Goal: Transaction & Acquisition: Purchase product/service

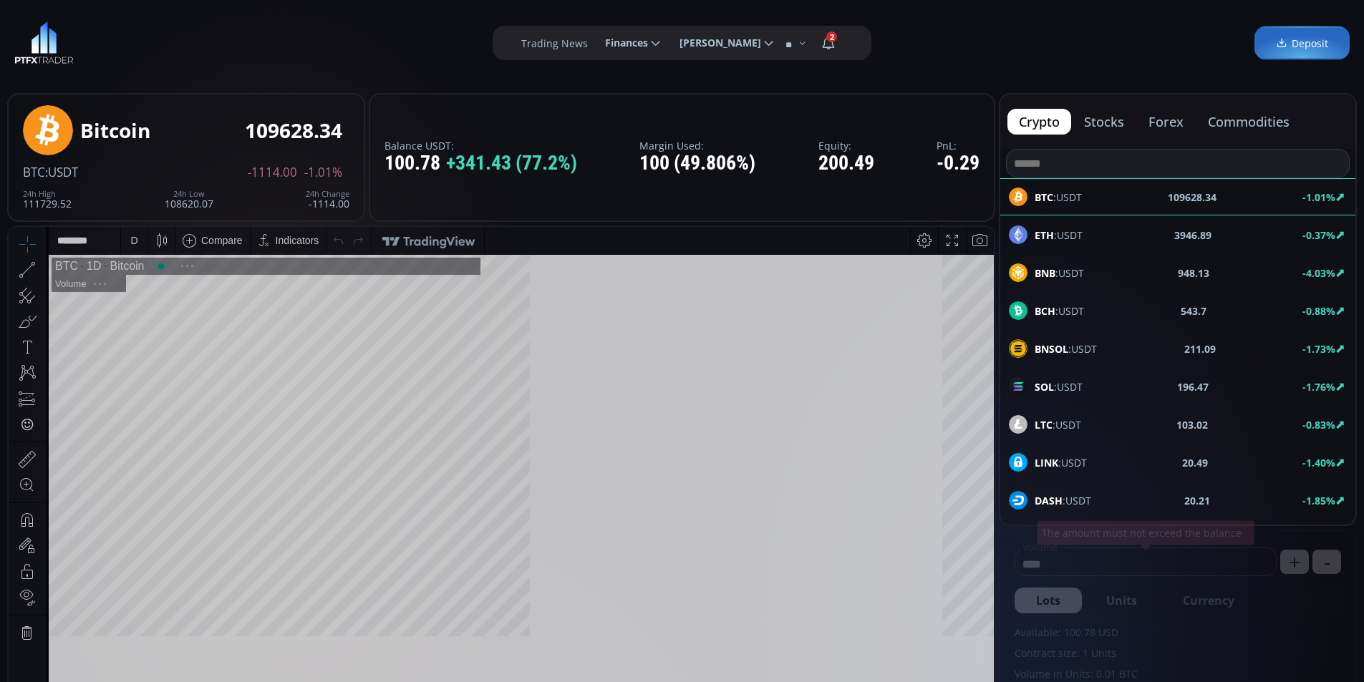
scroll to position [199, 0]
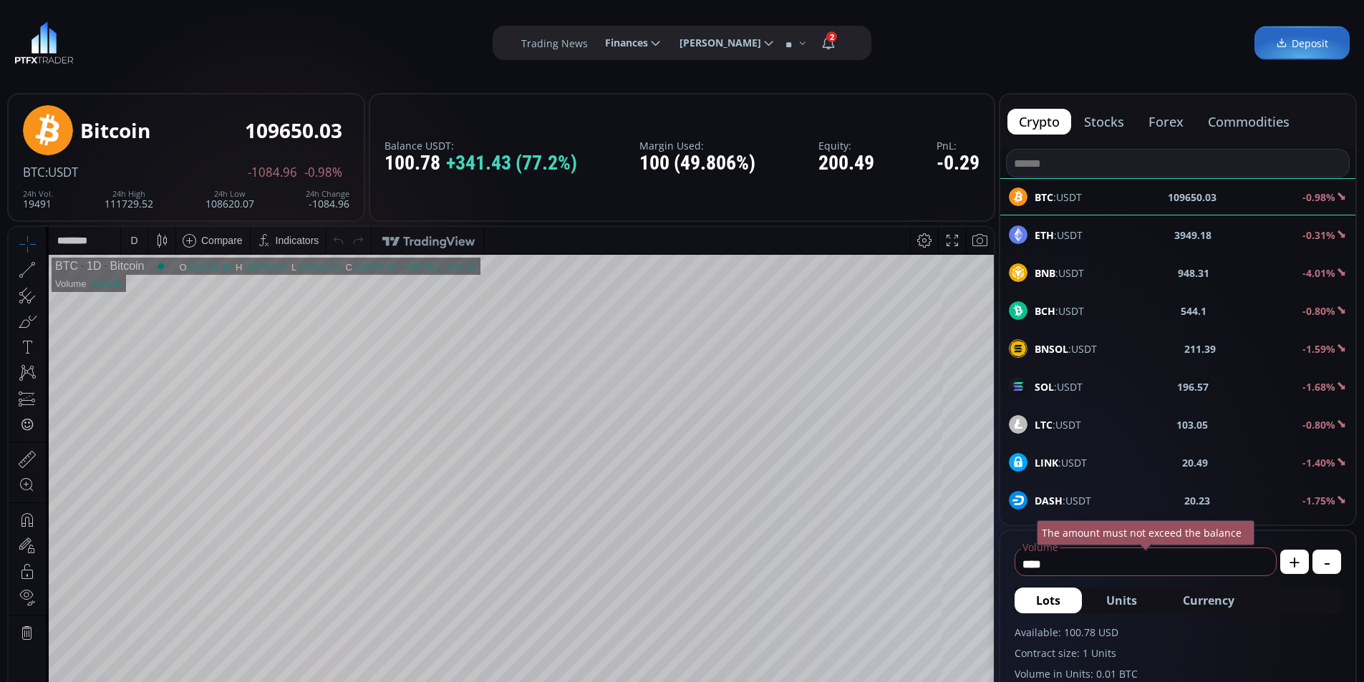
click at [605, 47] on span "Finances" at bounding box center [621, 43] width 53 height 29
click at [594, 47] on input "********" at bounding box center [594, 43] width 0 height 15
click at [616, 85] on link "Deposit" at bounding box center [631, 82] width 69 height 22
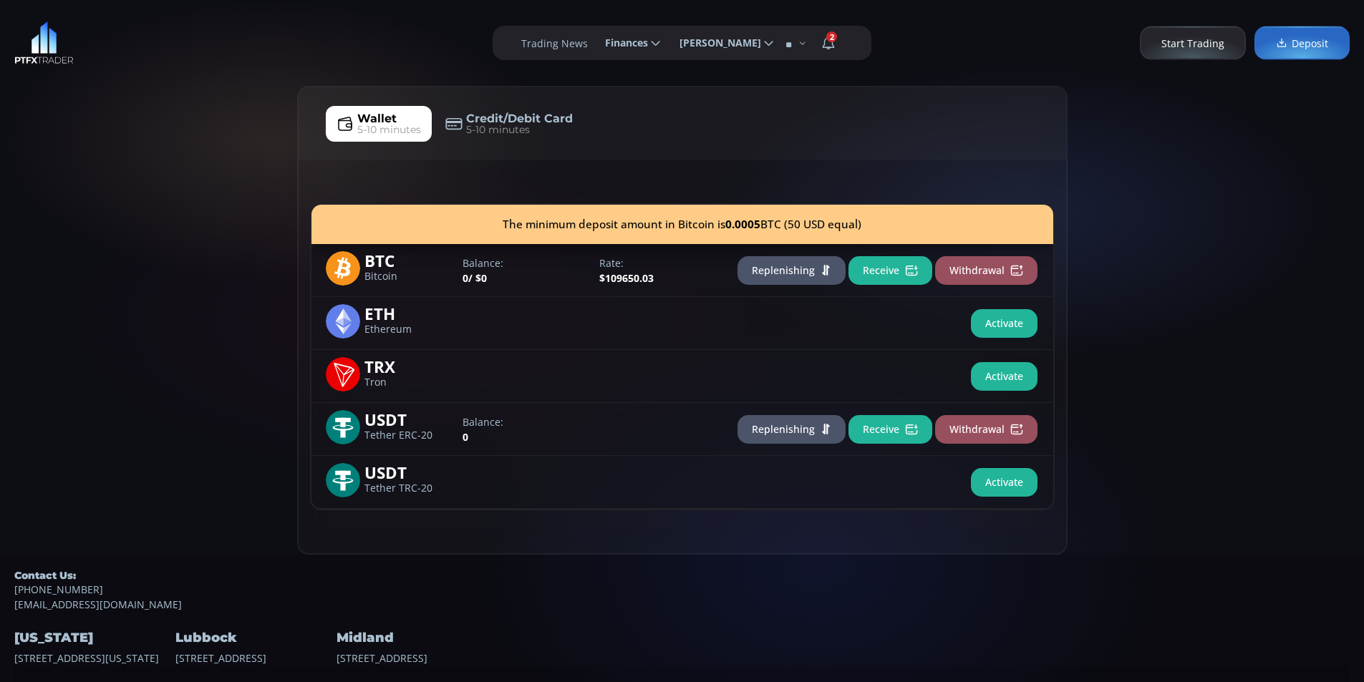
click at [95, 197] on div "Wallet 5-10 minutes Credit/Debit Card 5-10 minutes The minimum deposit amount i…" at bounding box center [682, 320] width 1364 height 469
click at [168, 178] on div "Wallet 5-10 minutes Credit/Debit Card 5-10 minutes The minimum deposit amount i…" at bounding box center [682, 320] width 1364 height 469
click at [107, 178] on div "Wallet 5-10 minutes Credit/Debit Card 5-10 minutes The minimum deposit amount i…" at bounding box center [682, 320] width 1364 height 469
click at [223, 155] on div "Wallet 5-10 minutes Credit/Debit Card 5-10 minutes The minimum deposit amount i…" at bounding box center [682, 320] width 1364 height 469
drag, startPoint x: 137, startPoint y: 155, endPoint x: 607, endPoint y: 279, distance: 486.0
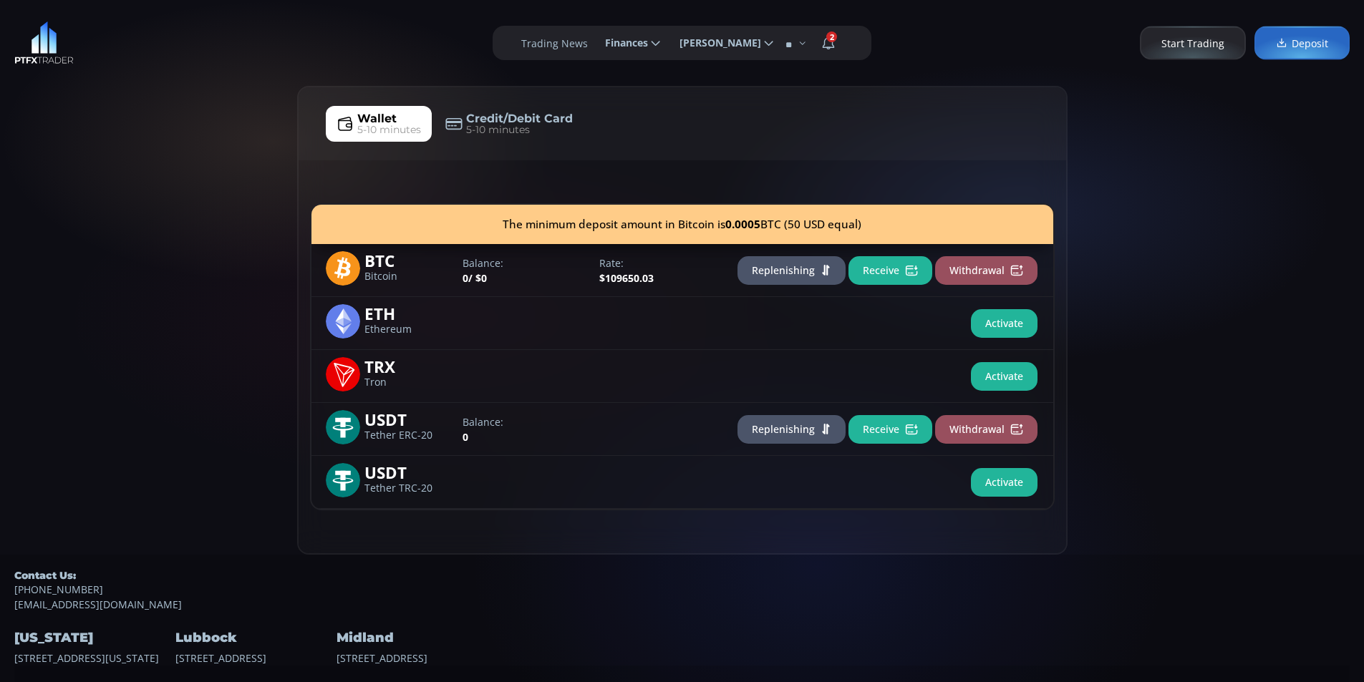
click at [137, 158] on div "Wallet 5-10 minutes Credit/Debit Card 5-10 minutes The minimum deposit amount i…" at bounding box center [682, 320] width 1364 height 469
click at [190, 87] on div "Wallet 5-10 minutes Credit/Debit Card 5-10 minutes The minimum deposit amount i…" at bounding box center [682, 320] width 1364 height 469
click at [263, 56] on div "**********" at bounding box center [682, 43] width 1364 height 86
click at [102, 58] on div "**********" at bounding box center [682, 43] width 1364 height 86
drag, startPoint x: 106, startPoint y: 198, endPoint x: 180, endPoint y: 135, distance: 97.0
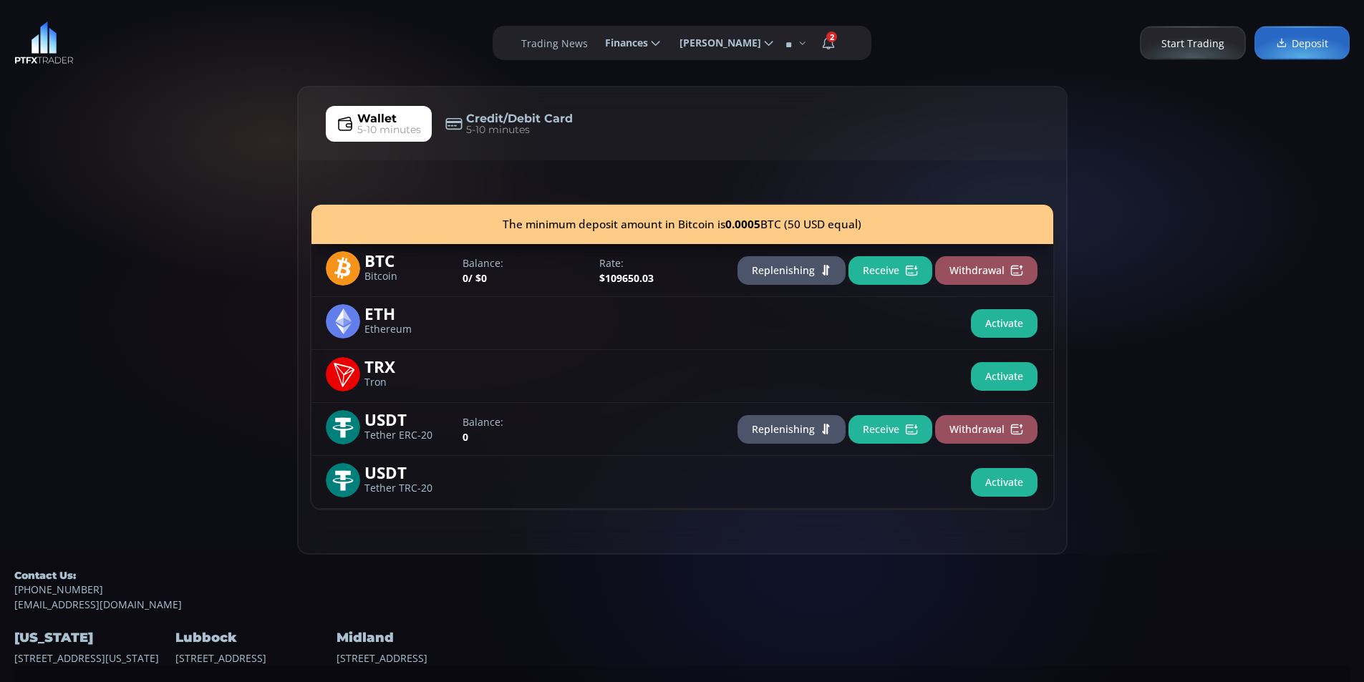
click at [108, 192] on div "Wallet 5-10 minutes Credit/Debit Card 5-10 minutes The minimum deposit amount i…" at bounding box center [682, 320] width 1364 height 469
drag, startPoint x: 244, startPoint y: 100, endPoint x: 166, endPoint y: 96, distance: 78.1
click at [244, 99] on div "Wallet 5-10 minutes Credit/Debit Card 5-10 minutes The minimum deposit amount i…" at bounding box center [682, 320] width 1364 height 469
click at [142, 92] on div "Wallet 5-10 minutes Credit/Debit Card 5-10 minutes The minimum deposit amount i…" at bounding box center [682, 320] width 1364 height 469
click at [47, 158] on div "Wallet 5-10 minutes Credit/Debit Card 5-10 minutes The minimum deposit amount i…" at bounding box center [682, 320] width 1364 height 469
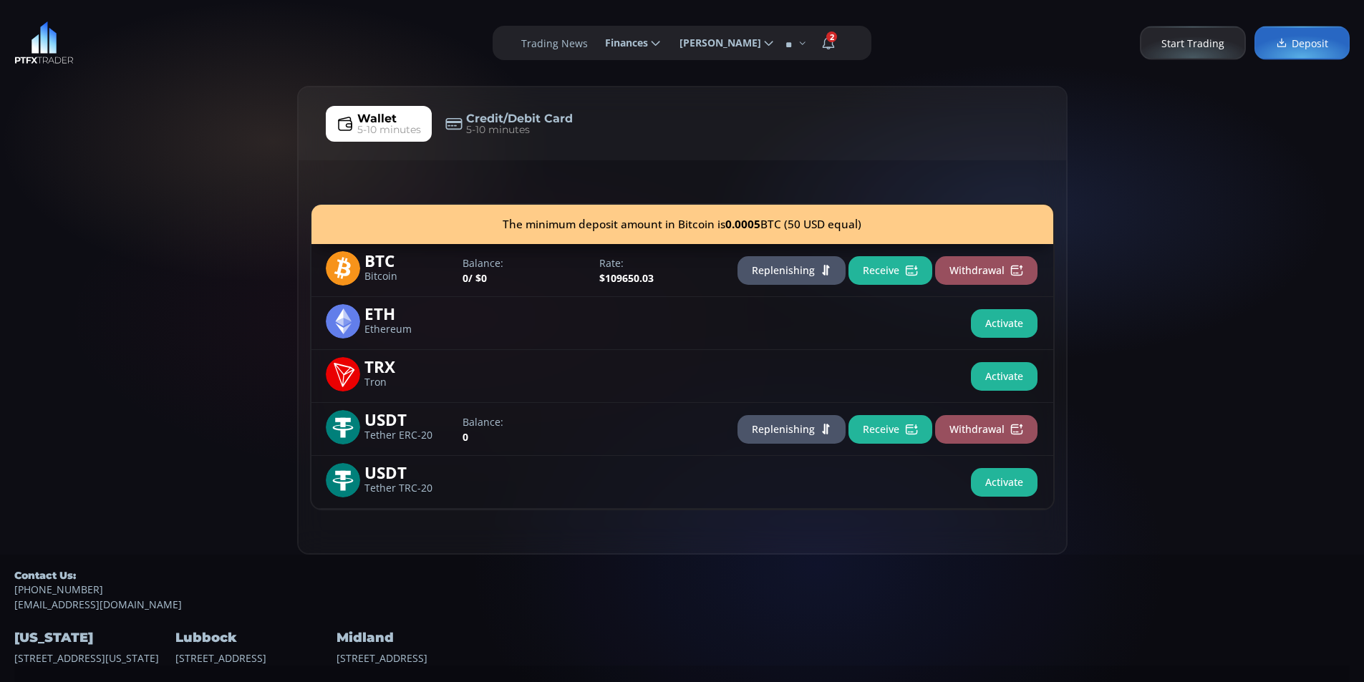
click at [226, 77] on div "**********" at bounding box center [682, 43] width 1364 height 86
click at [156, 64] on div "**********" at bounding box center [682, 43] width 1364 height 86
drag, startPoint x: 206, startPoint y: 176, endPoint x: 213, endPoint y: 148, distance: 28.8
click at [208, 172] on div "Wallet 5-10 minutes Credit/Debit Card 5-10 minutes The minimum deposit amount i…" at bounding box center [682, 320] width 1364 height 469
click at [269, 74] on div "**********" at bounding box center [682, 43] width 1364 height 86
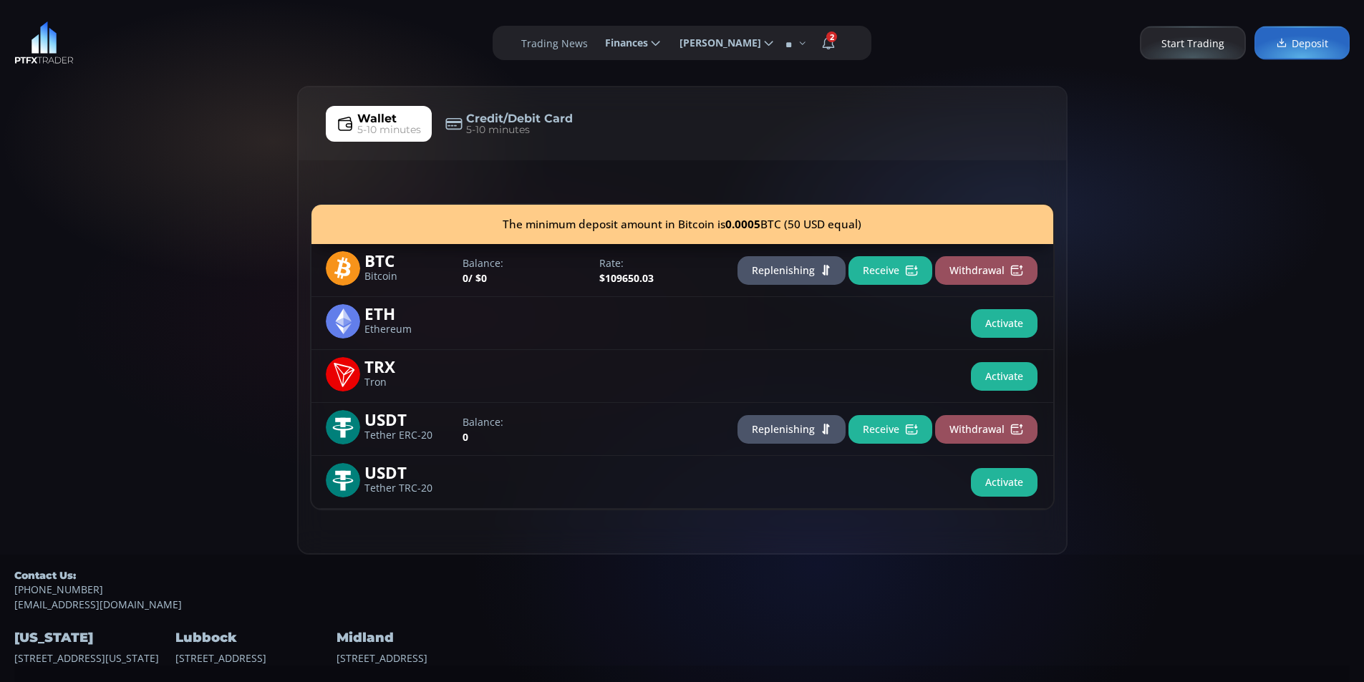
click at [148, 76] on div "**********" at bounding box center [682, 43] width 1364 height 86
drag, startPoint x: 231, startPoint y: 288, endPoint x: 224, endPoint y: 175, distance: 112.6
click at [228, 276] on div "Wallet 5-10 minutes Credit/Debit Card 5-10 minutes The minimum deposit amount i…" at bounding box center [682, 320] width 1364 height 469
click at [224, 175] on div "Wallet 5-10 minutes Credit/Debit Card 5-10 minutes The minimum deposit amount i…" at bounding box center [682, 320] width 1364 height 469
drag, startPoint x: 171, startPoint y: 243, endPoint x: 230, endPoint y: 190, distance: 79.1
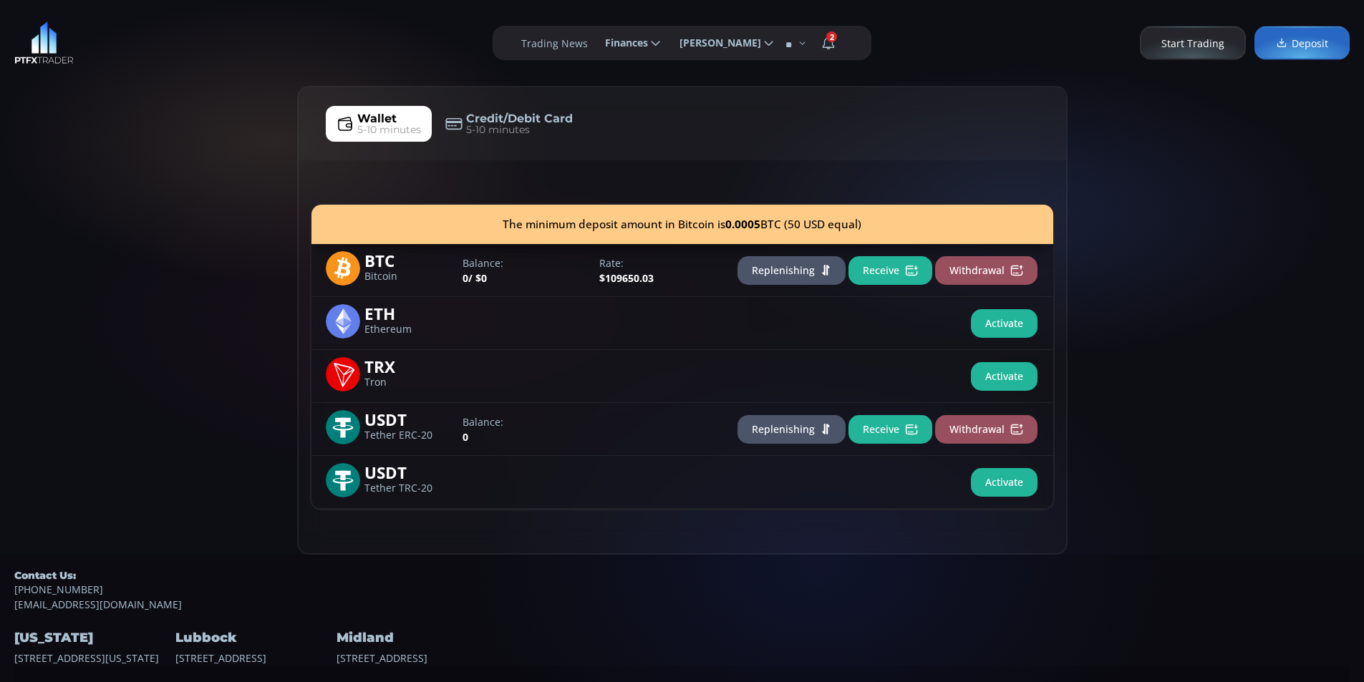
click at [173, 243] on div "Wallet 5-10 minutes Credit/Debit Card 5-10 minutes The minimum deposit amount i…" at bounding box center [682, 320] width 1364 height 469
click at [236, 148] on div "Wallet 5-10 minutes Credit/Debit Card 5-10 minutes The minimum deposit amount i…" at bounding box center [682, 320] width 1364 height 469
click at [67, 219] on div "Wallet 5-10 minutes Credit/Debit Card 5-10 minutes The minimum deposit amount i…" at bounding box center [682, 320] width 1364 height 469
click at [875, 271] on button "Receive" at bounding box center [891, 270] width 84 height 29
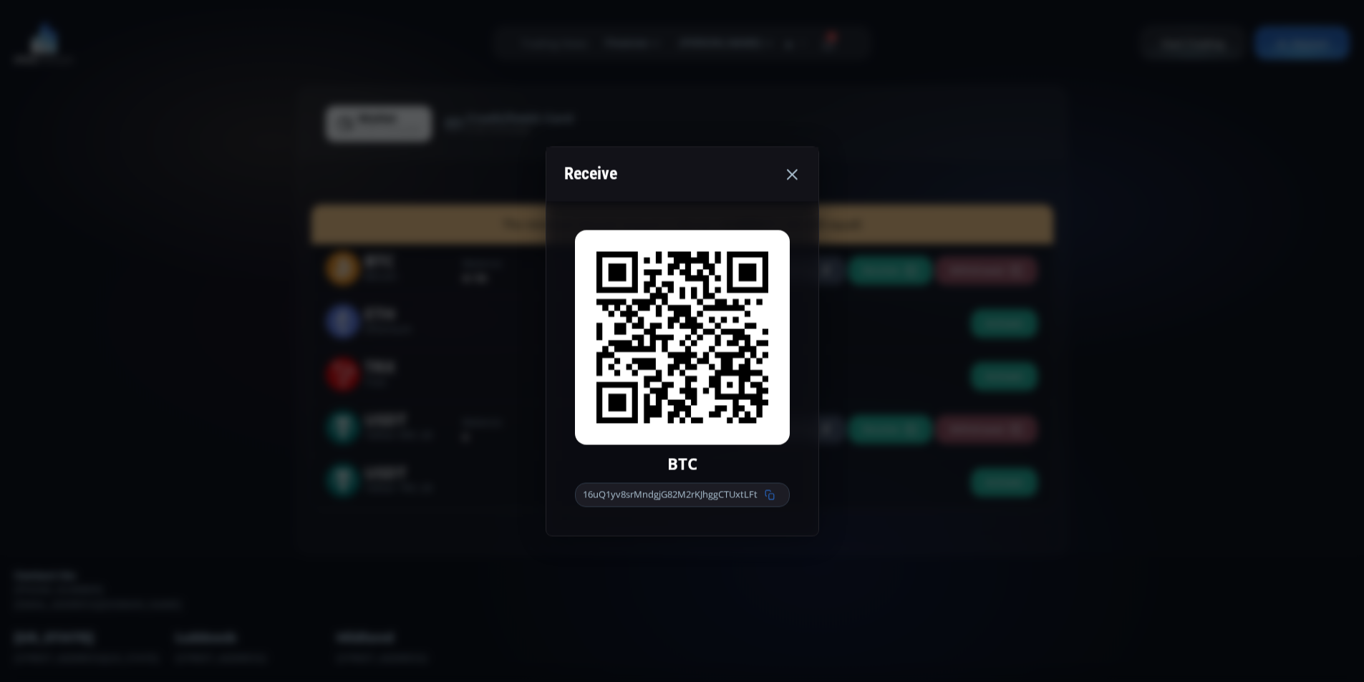
click at [773, 494] on use at bounding box center [769, 495] width 9 height 10
click at [793, 173] on use at bounding box center [792, 174] width 11 height 11
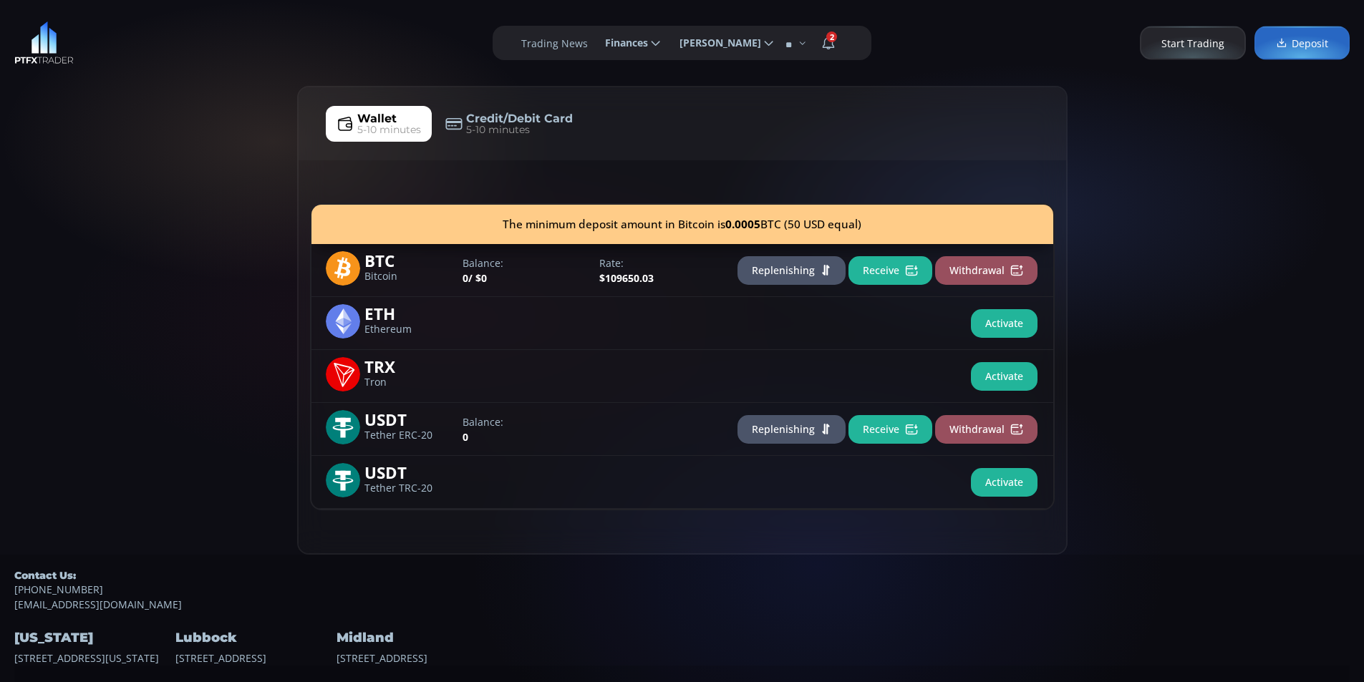
drag, startPoint x: 44, startPoint y: 205, endPoint x: 77, endPoint y: 192, distance: 36.0
click at [44, 204] on div "Wallet 5-10 minutes Credit/Debit Card 5-10 minutes The minimum deposit amount i…" at bounding box center [682, 320] width 1364 height 469
click at [115, 172] on div "Wallet 5-10 minutes Credit/Debit Card 5-10 minutes The minimum deposit amount i…" at bounding box center [682, 320] width 1364 height 469
drag, startPoint x: 61, startPoint y: 243, endPoint x: 115, endPoint y: 208, distance: 64.8
click at [65, 241] on div "Wallet 5-10 minutes Credit/Debit Card 5-10 minutes The minimum deposit amount i…" at bounding box center [682, 320] width 1364 height 469
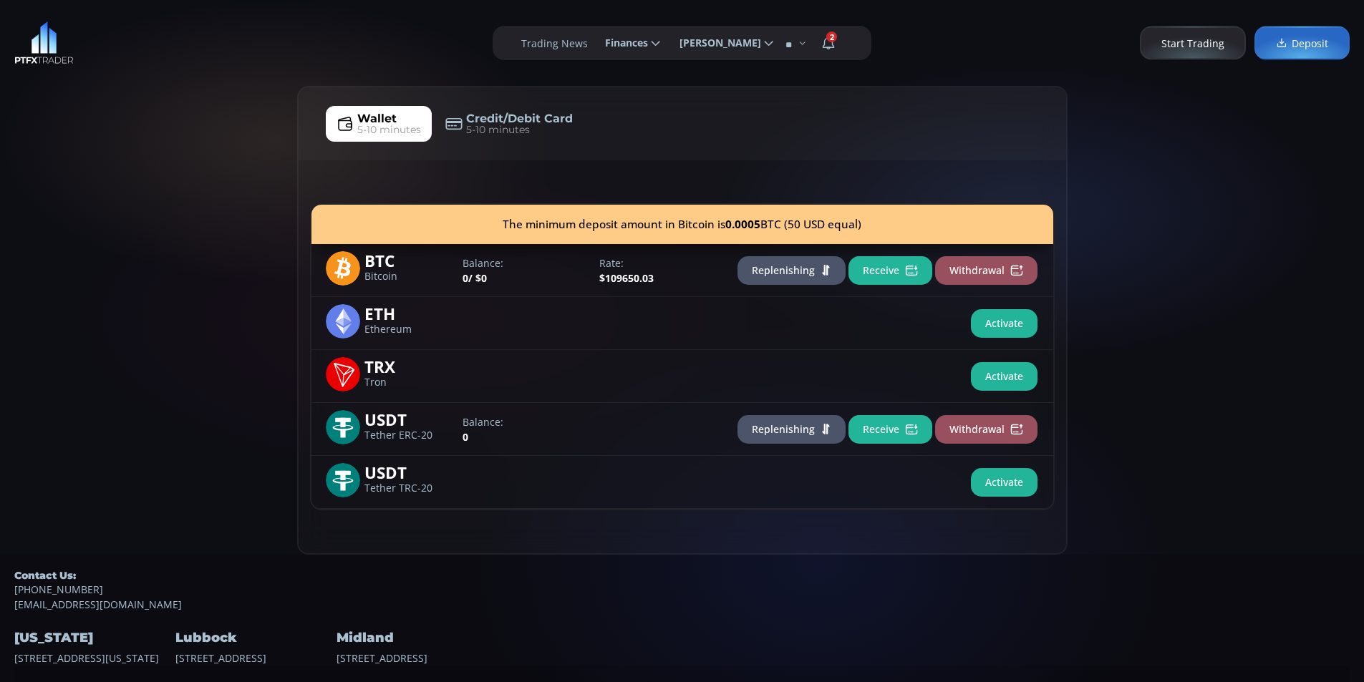
drag, startPoint x: 144, startPoint y: 183, endPoint x: 95, endPoint y: 216, distance: 58.8
click at [145, 183] on div "Wallet 5-10 minutes Credit/Debit Card 5-10 minutes The minimum deposit amount i…" at bounding box center [682, 320] width 1364 height 469
click at [91, 218] on div "Wallet 5-10 minutes Credit/Debit Card 5-10 minutes The minimum deposit amount i…" at bounding box center [682, 320] width 1364 height 469
click at [172, 193] on div "Wallet 5-10 minutes Credit/Debit Card 5-10 minutes The minimum deposit amount i…" at bounding box center [682, 320] width 1364 height 469
click at [96, 196] on div "Wallet 5-10 minutes Credit/Debit Card 5-10 minutes The minimum deposit amount i…" at bounding box center [682, 320] width 1364 height 469
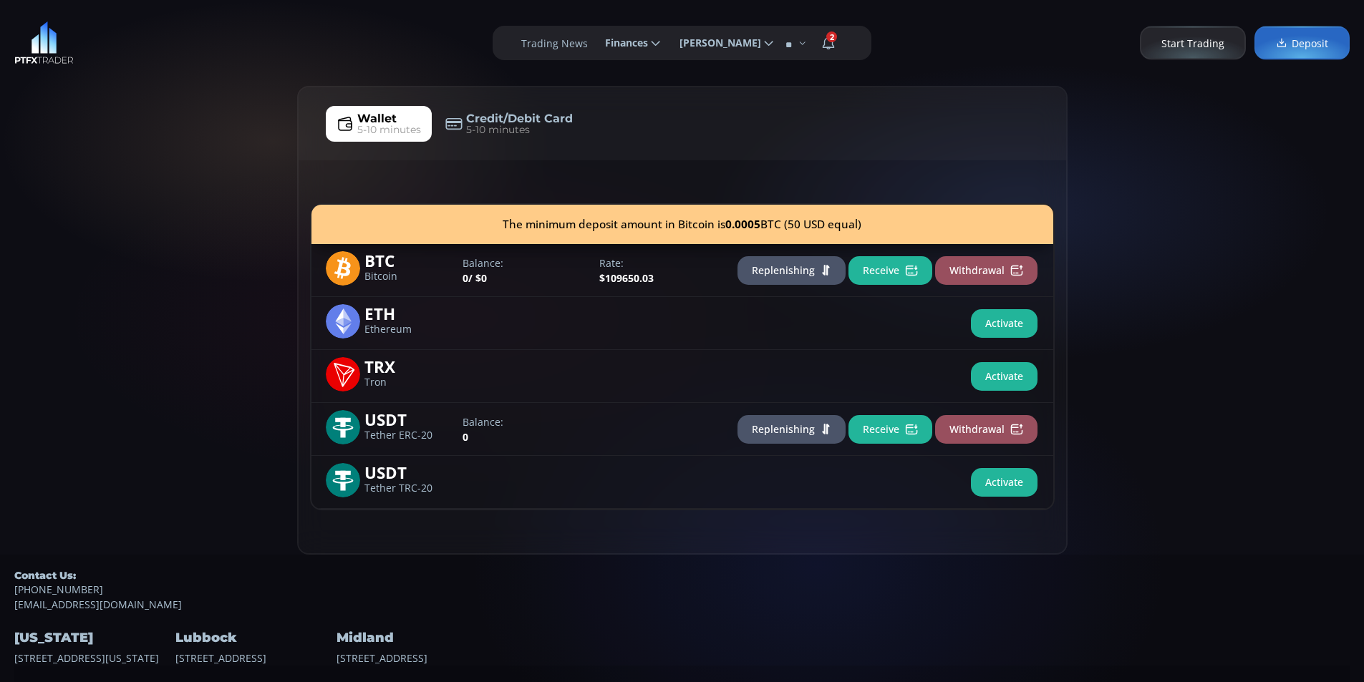
drag, startPoint x: 14, startPoint y: 205, endPoint x: 99, endPoint y: 203, distance: 84.5
click at [16, 205] on div "Wallet 5-10 minutes Credit/Debit Card 5-10 minutes The minimum deposit amount i…" at bounding box center [682, 320] width 1364 height 469
click at [113, 198] on div "Wallet 5-10 minutes Credit/Debit Card 5-10 minutes The minimum deposit amount i…" at bounding box center [682, 320] width 1364 height 469
click at [47, 216] on div "Wallet 5-10 minutes Credit/Debit Card 5-10 minutes The minimum deposit amount i…" at bounding box center [682, 320] width 1364 height 469
click at [648, 331] on div "ETH Ethereum Activate" at bounding box center [682, 323] width 742 height 53
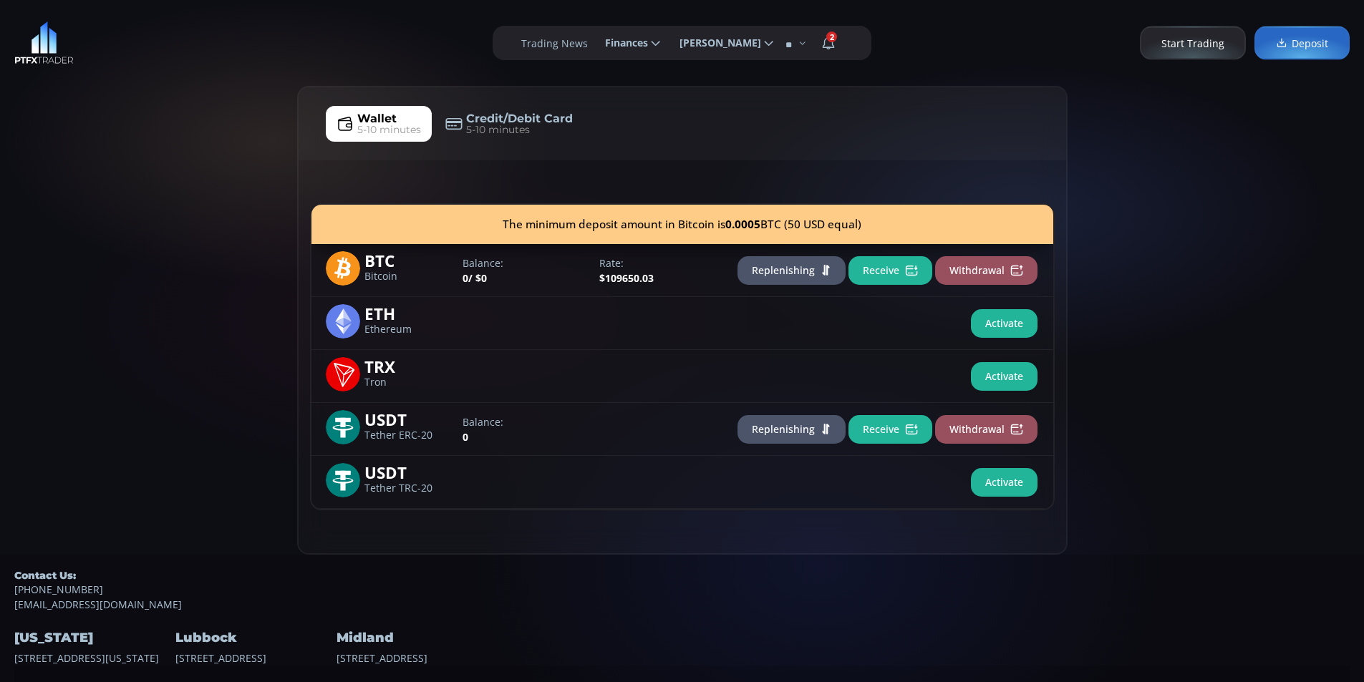
click at [879, 266] on button "Receive" at bounding box center [891, 270] width 84 height 29
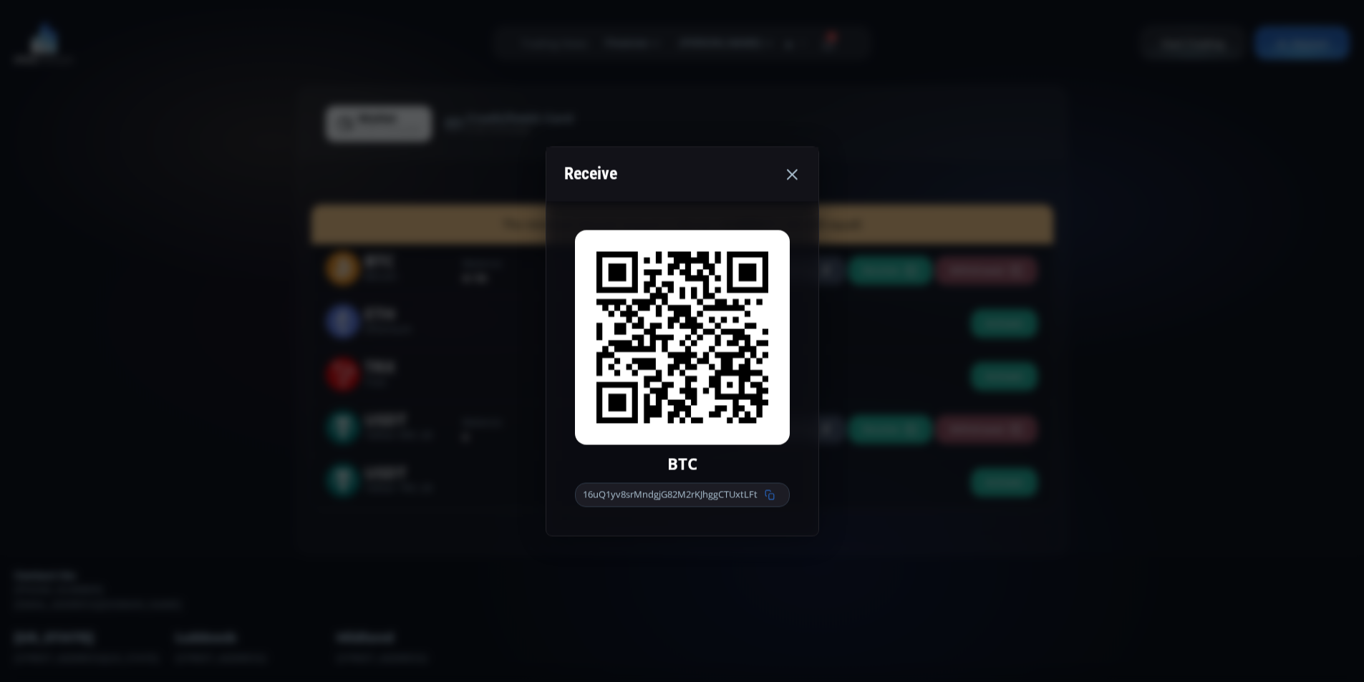
click at [774, 496] on icon at bounding box center [770, 495] width 10 height 10
click at [1115, 267] on div "Receive BTC 16uQ1yv8srMndgjG82M2rKJhggCTUxtLFt" at bounding box center [682, 341] width 1364 height 682
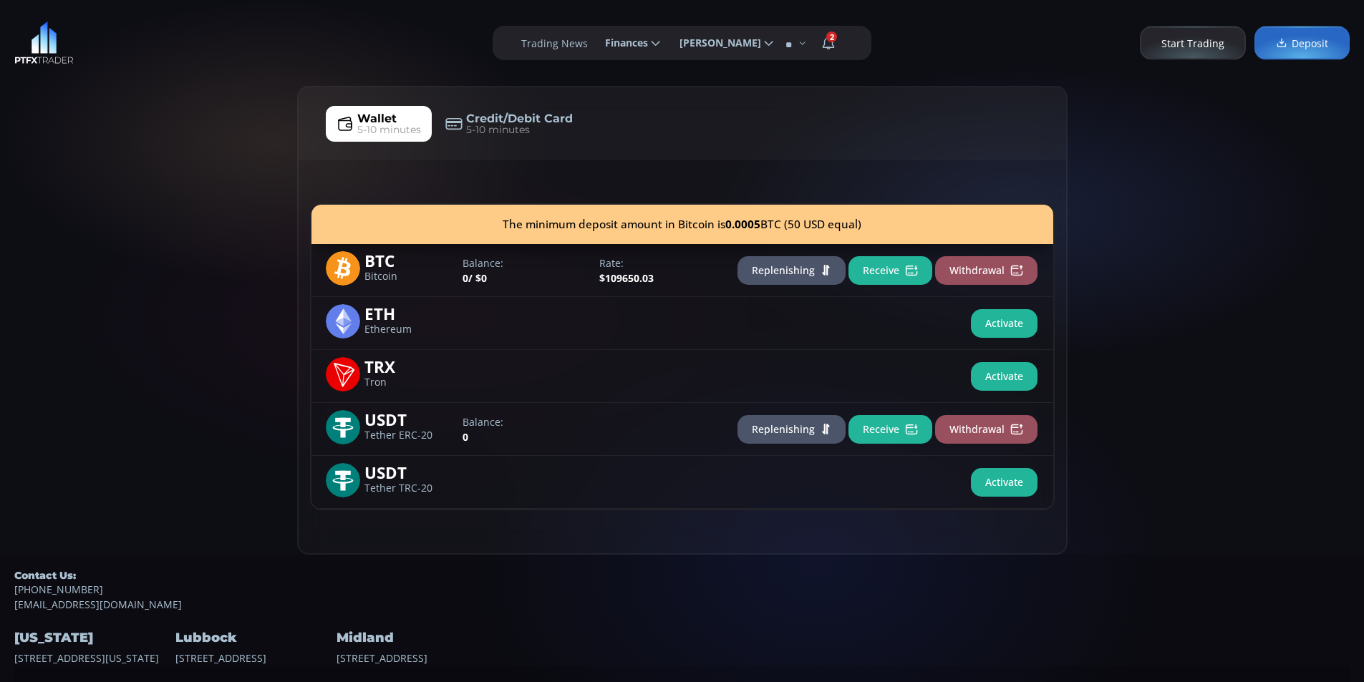
click at [879, 269] on button "Receive" at bounding box center [891, 270] width 84 height 29
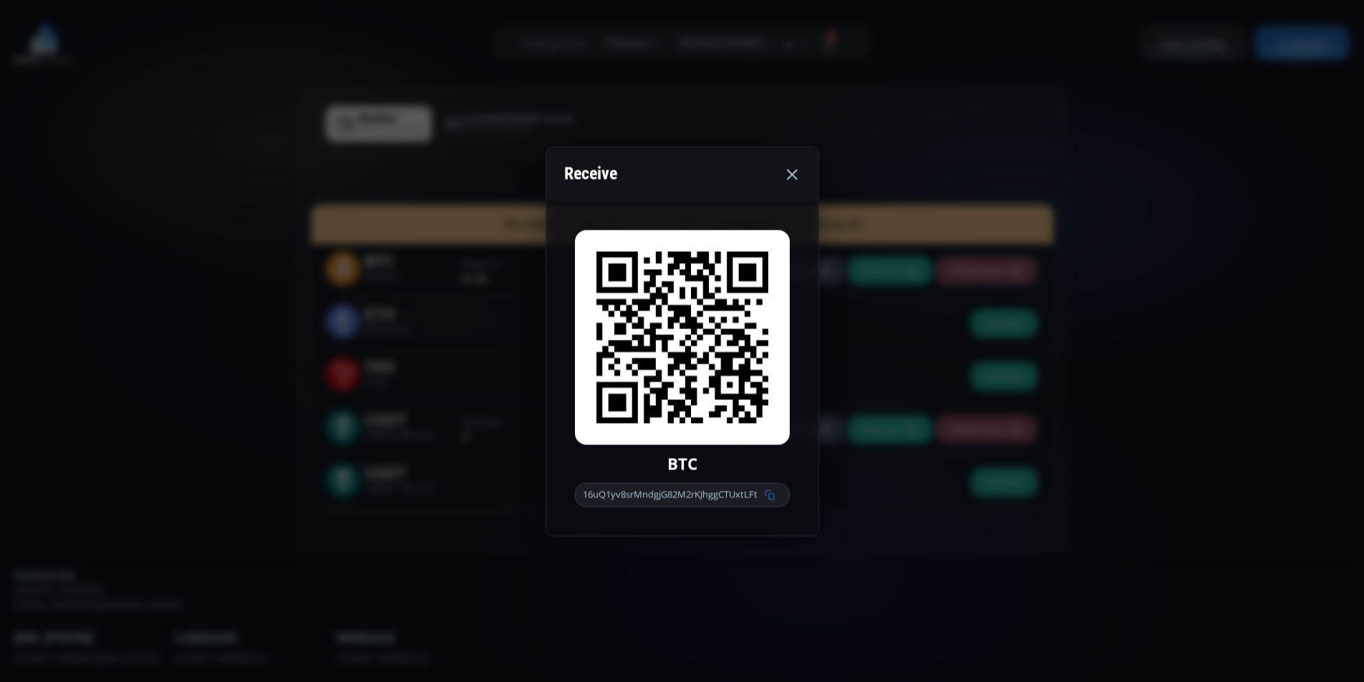
click at [773, 496] on icon at bounding box center [770, 495] width 10 height 10
click at [793, 180] on icon at bounding box center [791, 173] width 17 height 17
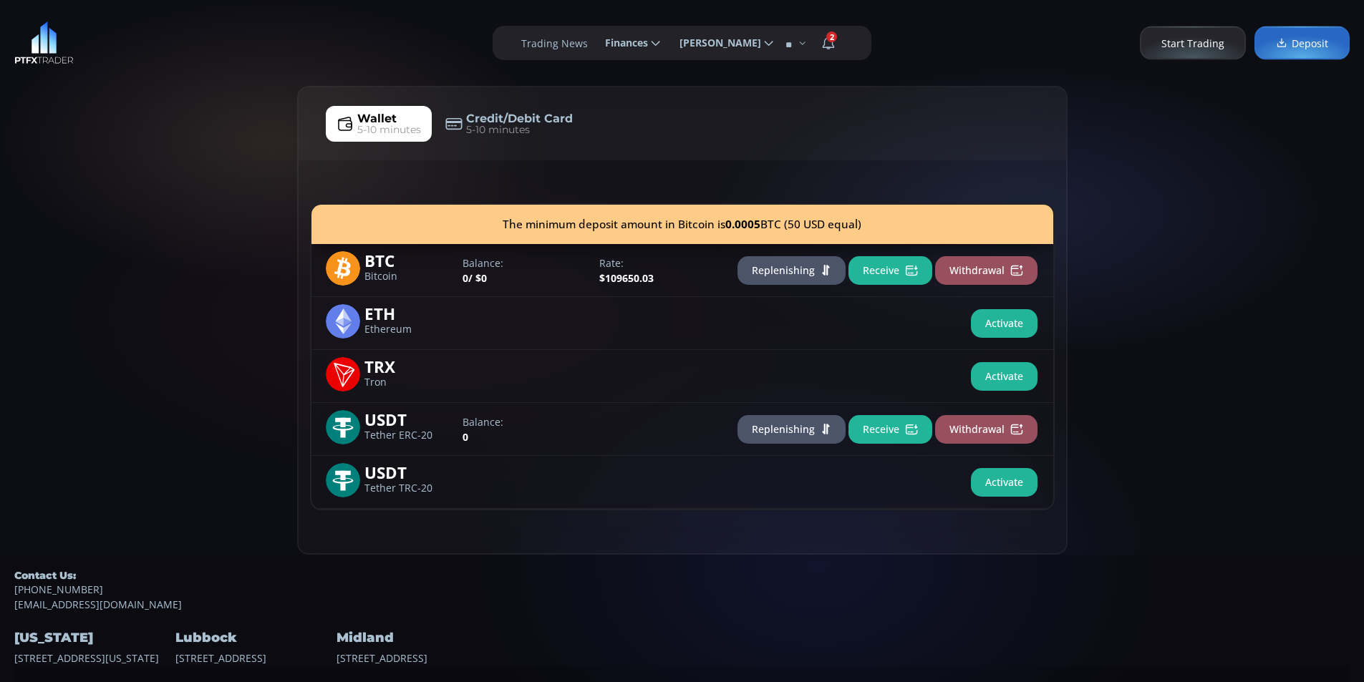
click at [175, 190] on div "Wallet 5-10 minutes Credit/Debit Card 5-10 minutes The minimum deposit amount i…" at bounding box center [682, 320] width 1364 height 469
drag, startPoint x: 105, startPoint y: 303, endPoint x: 195, endPoint y: 162, distance: 167.1
click at [112, 261] on div "Wallet 5-10 minutes Credit/Debit Card 5-10 minutes The minimum deposit amount i…" at bounding box center [682, 320] width 1364 height 469
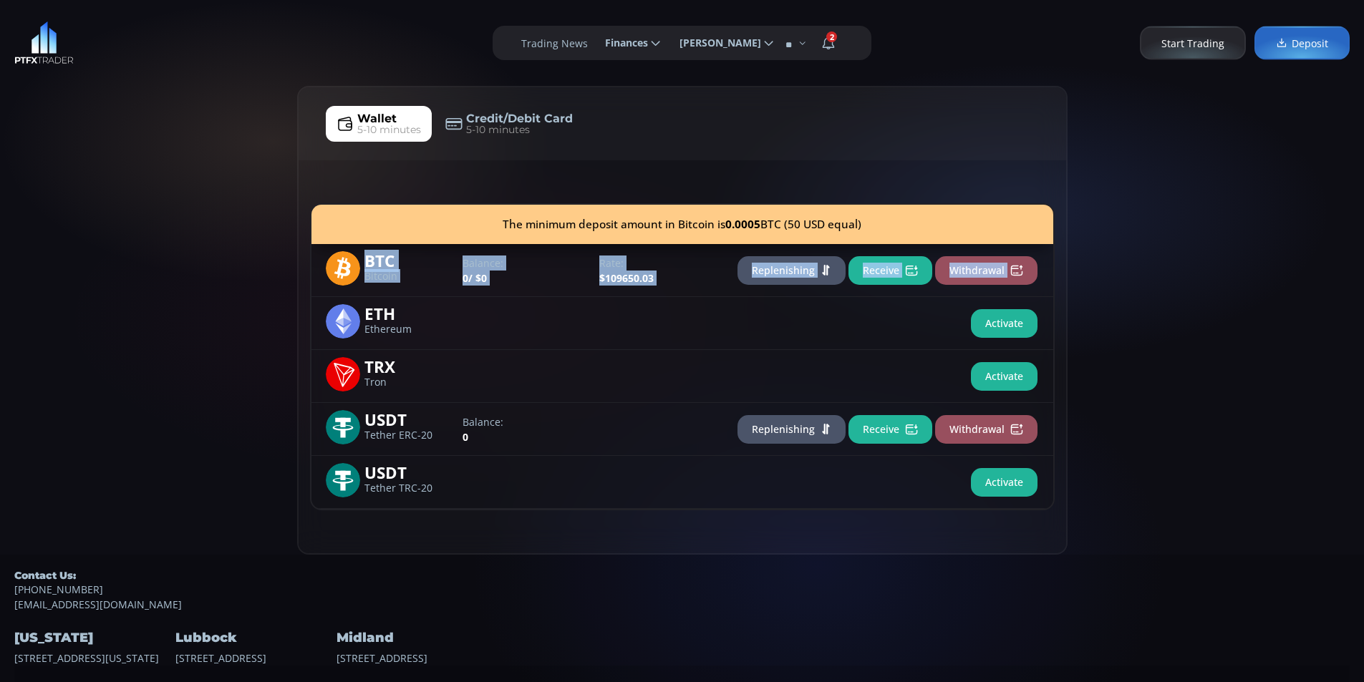
drag, startPoint x: 201, startPoint y: 142, endPoint x: 178, endPoint y: 122, distance: 30.9
click at [201, 134] on div "Wallet 5-10 minutes Credit/Debit Card 5-10 minutes The minimum deposit amount i…" at bounding box center [682, 320] width 1364 height 469
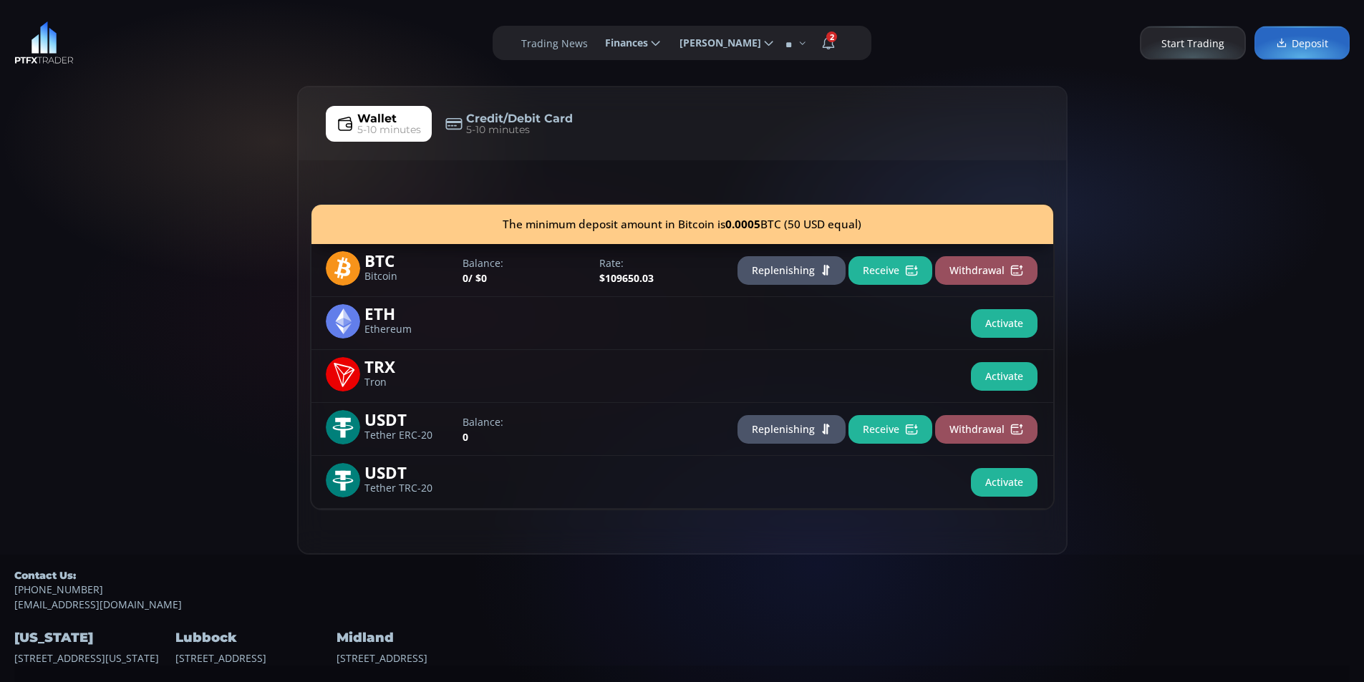
click at [88, 104] on div "Wallet 5-10 minutes Credit/Debit Card 5-10 minutes The minimum deposit amount i…" at bounding box center [682, 320] width 1364 height 469
drag, startPoint x: 65, startPoint y: 271, endPoint x: 150, endPoint y: 140, distance: 155.9
click at [79, 247] on div "Wallet 5-10 minutes Credit/Debit Card 5-10 minutes The minimum deposit amount i…" at bounding box center [682, 320] width 1364 height 469
drag, startPoint x: 157, startPoint y: 125, endPoint x: 158, endPoint y: 82, distance: 43.0
click at [158, 106] on div "Wallet 5-10 minutes Credit/Debit Card 5-10 minutes The minimum deposit amount i…" at bounding box center [682, 320] width 1364 height 469
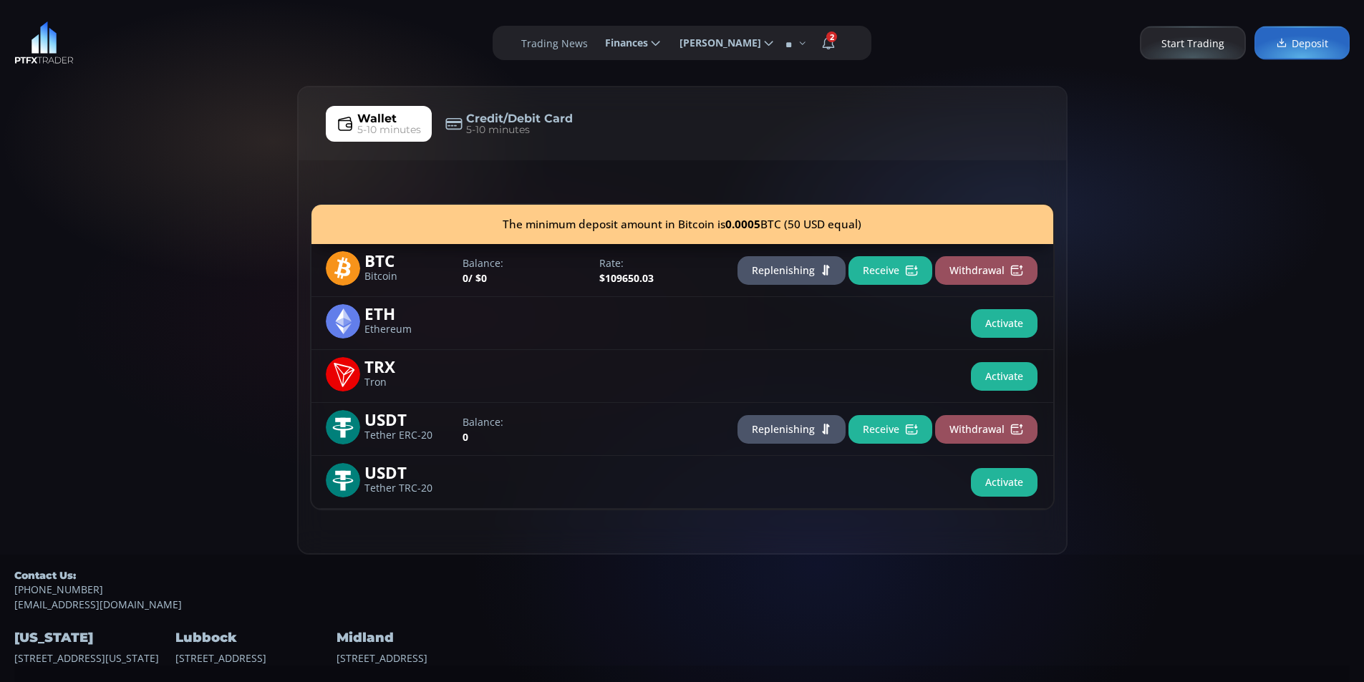
click at [154, 37] on div "**********" at bounding box center [682, 43] width 1364 height 86
drag, startPoint x: 34, startPoint y: 276, endPoint x: 43, endPoint y: 266, distance: 13.2
click at [34, 274] on div "Wallet 5-10 minutes Credit/Debit Card 5-10 minutes The minimum deposit amount i…" at bounding box center [682, 320] width 1364 height 469
drag, startPoint x: 96, startPoint y: 230, endPoint x: 97, endPoint y: 208, distance: 21.5
click at [97, 230] on div "Wallet 5-10 minutes Credit/Debit Card 5-10 minutes The minimum deposit amount i…" at bounding box center [682, 320] width 1364 height 469
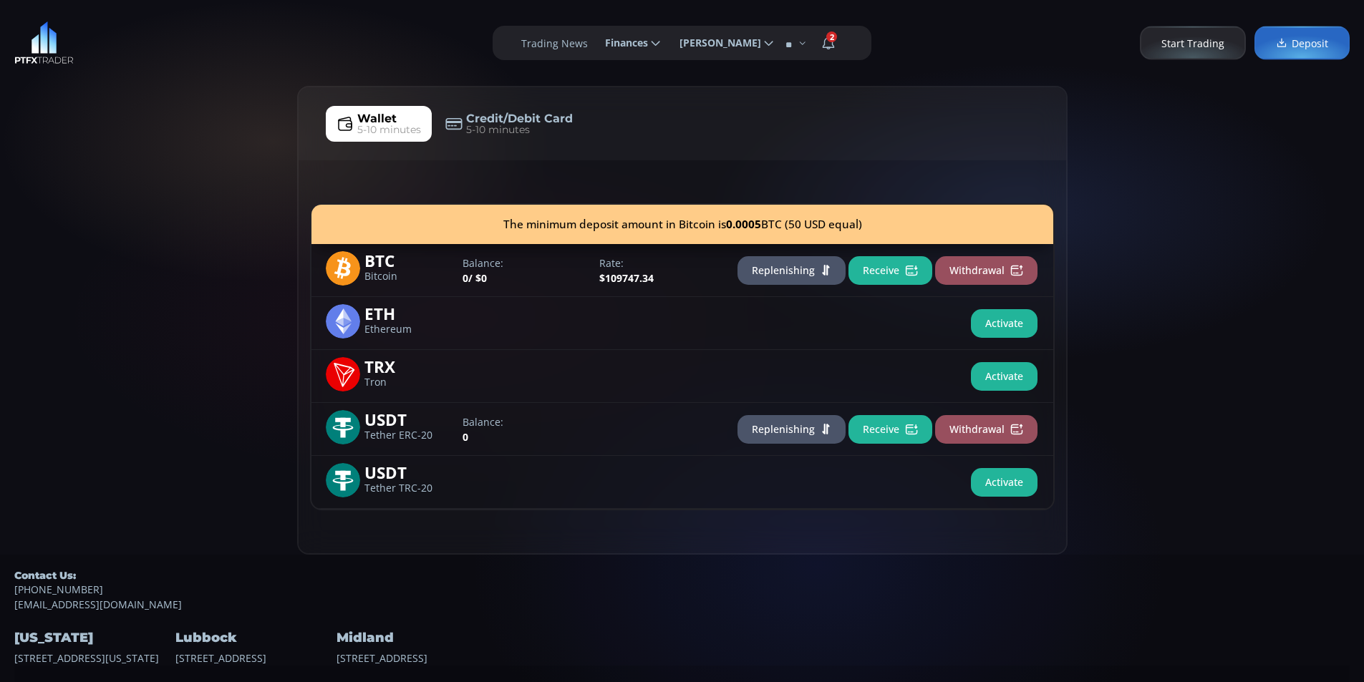
click at [125, 163] on div "Wallet 5-10 minutes Credit/Debit Card 5-10 minutes The minimum deposit amount i…" at bounding box center [682, 320] width 1364 height 469
click at [37, 114] on div "Wallet 5-10 minutes Credit/Debit Card 5-10 minutes The minimum deposit amount i…" at bounding box center [682, 320] width 1364 height 469
click at [192, 339] on div "Wallet 5-10 minutes Credit/Debit Card 5-10 minutes The minimum deposit amount i…" at bounding box center [682, 320] width 1364 height 469
drag, startPoint x: 123, startPoint y: 203, endPoint x: 185, endPoint y: 167, distance: 71.6
click at [123, 199] on div "Wallet 5-10 minutes Credit/Debit Card 5-10 minutes The minimum deposit amount i…" at bounding box center [682, 320] width 1364 height 469
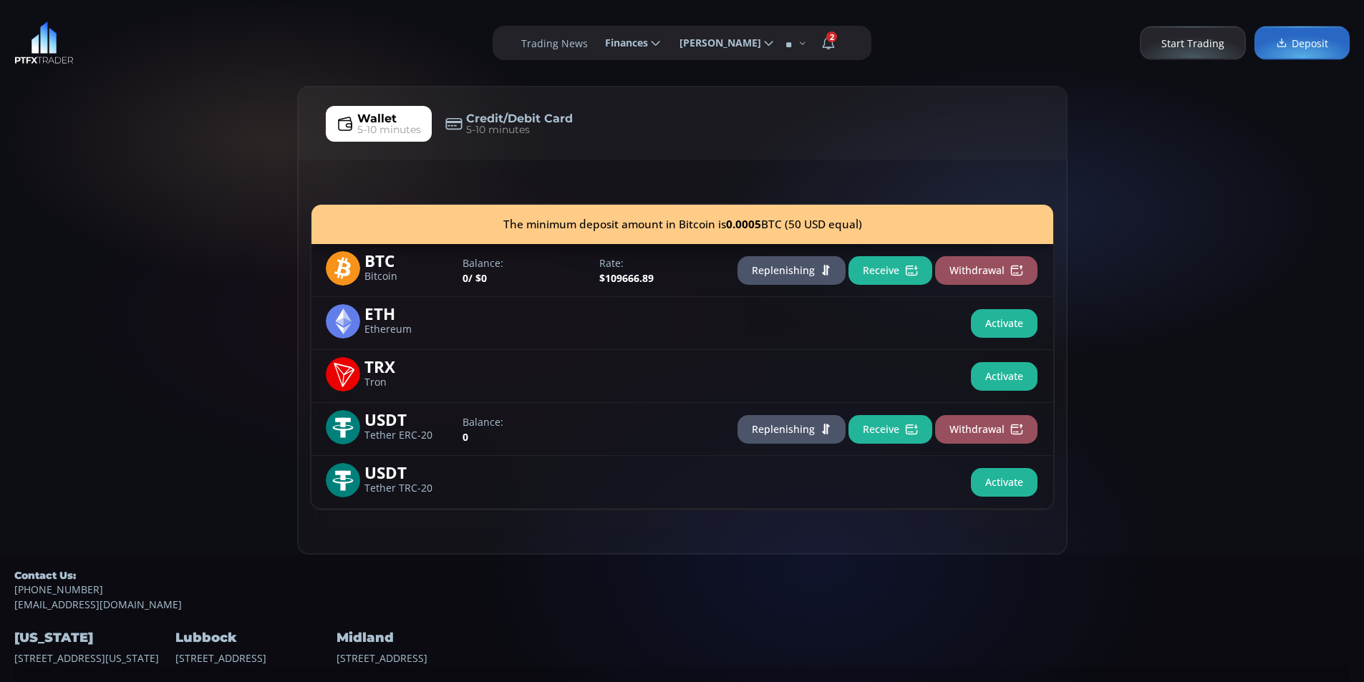
drag, startPoint x: 185, startPoint y: 167, endPoint x: 175, endPoint y: 164, distance: 10.4
click at [184, 166] on div "Wallet 5-10 minutes Credit/Debit Card 5-10 minutes The minimum deposit amount i…" at bounding box center [682, 320] width 1364 height 469
drag, startPoint x: 96, startPoint y: 201, endPoint x: 185, endPoint y: 137, distance: 109.3
click at [96, 199] on div "Wallet 5-10 minutes Credit/Debit Card 5-10 minutes The minimum deposit amount i…" at bounding box center [682, 320] width 1364 height 469
click at [193, 125] on div "Wallet 5-10 minutes Credit/Debit Card 5-10 minutes The minimum deposit amount i…" at bounding box center [682, 320] width 1364 height 469
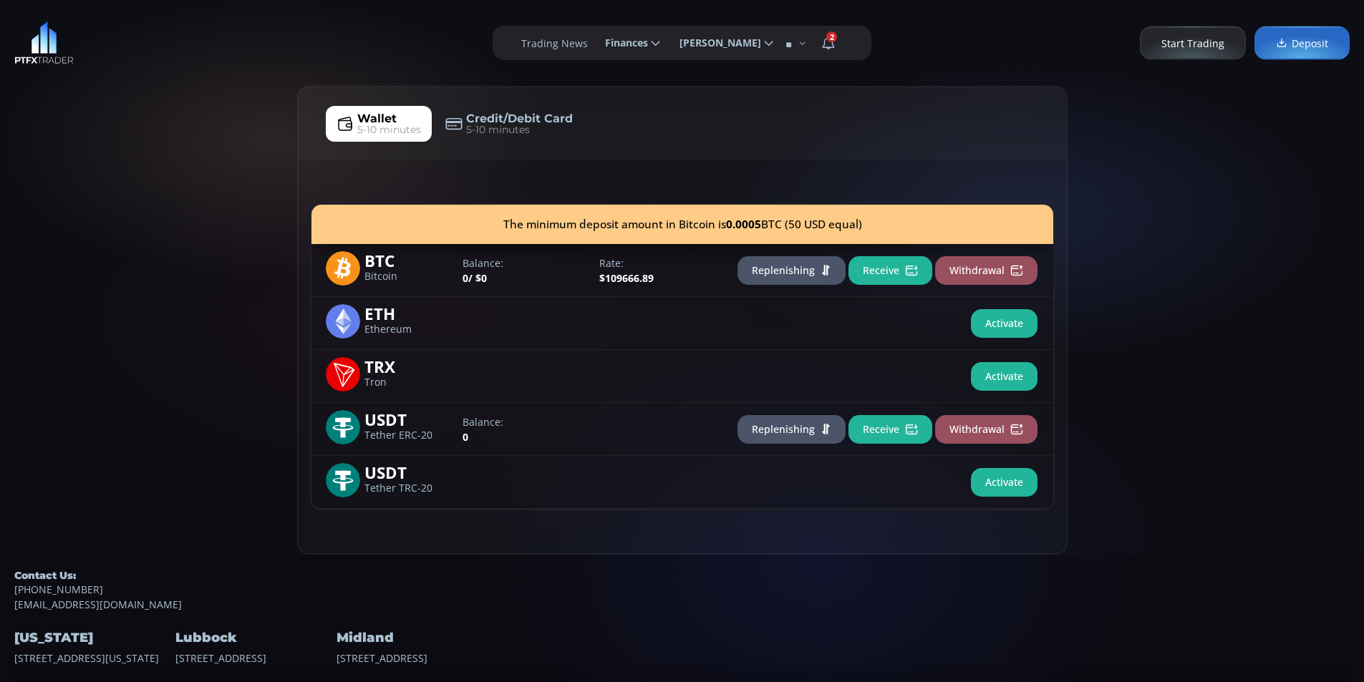
drag, startPoint x: 26, startPoint y: 251, endPoint x: 160, endPoint y: 138, distance: 174.8
click at [33, 247] on div "Wallet 5-10 minutes Credit/Debit Card 5-10 minutes The minimum deposit amount i…" at bounding box center [682, 320] width 1364 height 469
click at [169, 97] on div "Wallet 5-10 minutes Credit/Debit Card 5-10 minutes The minimum deposit amount i…" at bounding box center [682, 320] width 1364 height 469
drag, startPoint x: 116, startPoint y: 296, endPoint x: 116, endPoint y: 281, distance: 15.0
click at [116, 289] on div "Wallet 5-10 minutes Credit/Debit Card 5-10 minutes The minimum deposit amount i…" at bounding box center [682, 320] width 1364 height 469
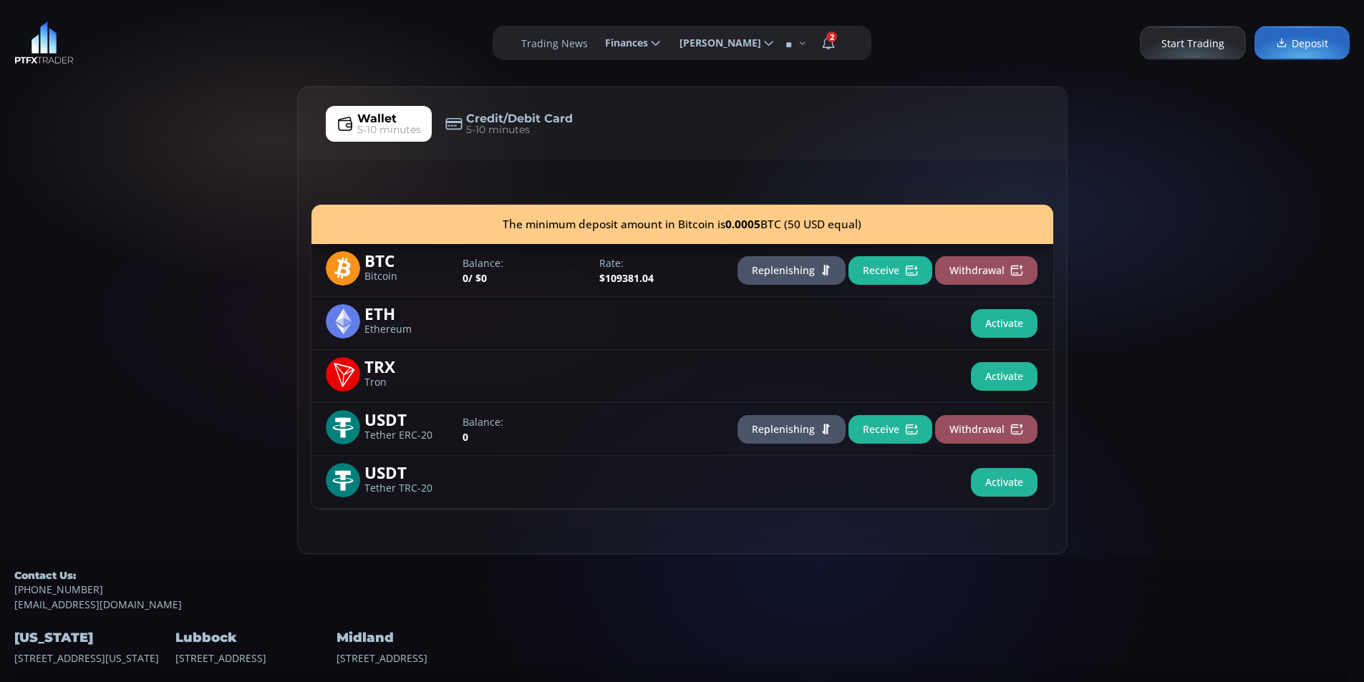
click at [51, 167] on div "Wallet 5-10 minutes Credit/Debit Card 5-10 minutes The minimum deposit amount i…" at bounding box center [682, 320] width 1364 height 469
drag, startPoint x: 165, startPoint y: 113, endPoint x: 122, endPoint y: 68, distance: 62.3
click at [165, 112] on div "Wallet 5-10 minutes Credit/Debit Card 5-10 minutes The minimum deposit amount i…" at bounding box center [682, 320] width 1364 height 469
drag, startPoint x: 118, startPoint y: 60, endPoint x: 59, endPoint y: 4, distance: 81.0
click at [118, 59] on div "**********" at bounding box center [682, 43] width 1364 height 86
